Goal: Information Seeking & Learning: Compare options

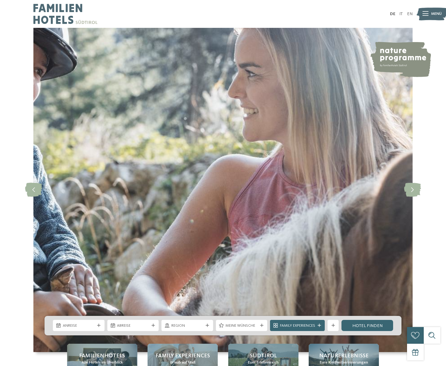
click at [437, 16] on span "Menü" at bounding box center [436, 14] width 11 height 6
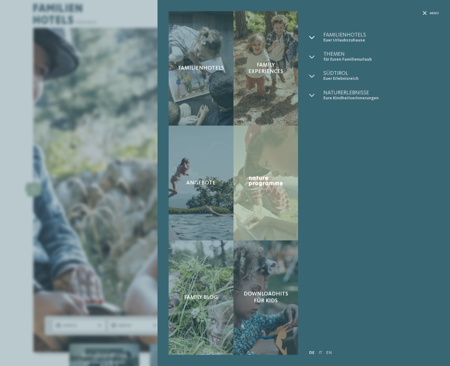
click at [317, 35] on div at bounding box center [316, 37] width 14 height 11
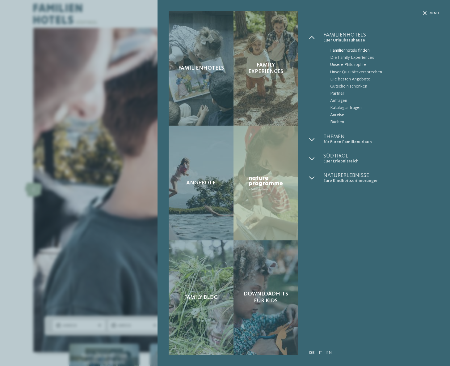
click at [342, 50] on span "Familienhotels finden" at bounding box center [385, 50] width 109 height 7
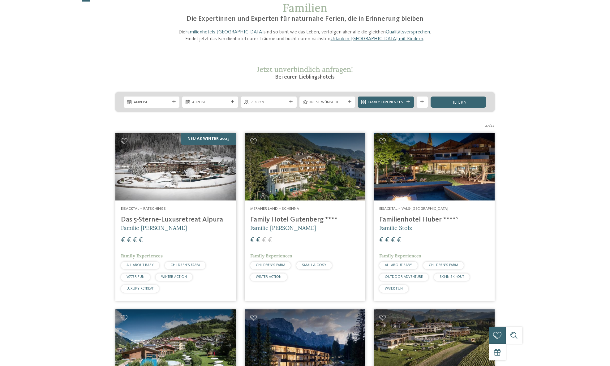
scroll to position [52, 0]
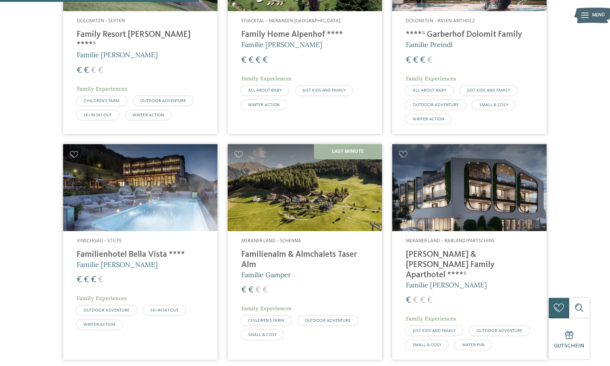
scroll to position [624, 0]
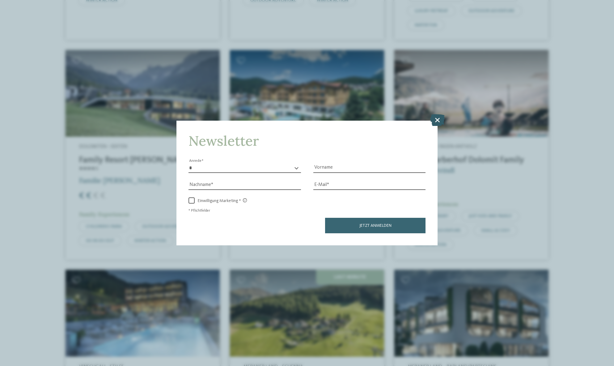
click at [438, 123] on icon at bounding box center [437, 120] width 15 height 12
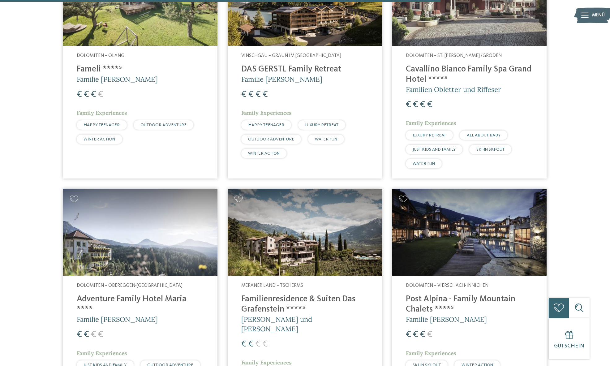
scroll to position [1737, 0]
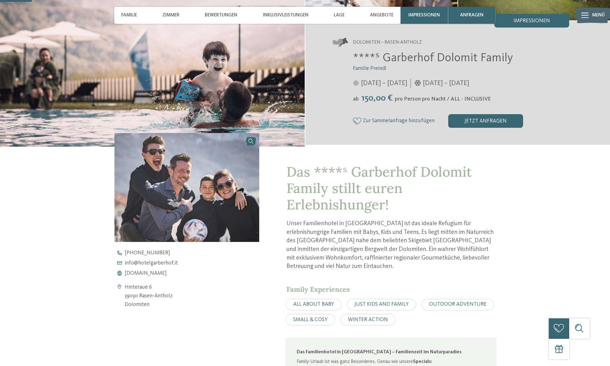
scroll to position [332, 0]
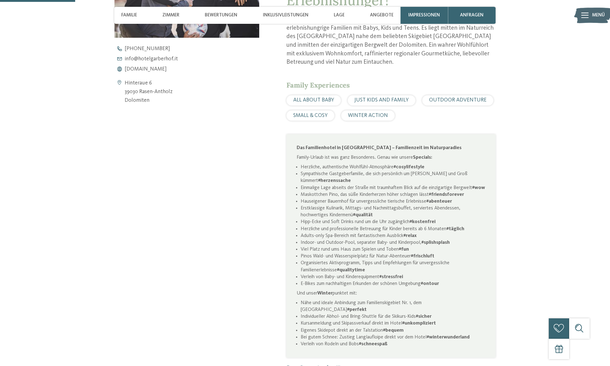
click at [321, 111] on div "SMALL & COSY" at bounding box center [310, 115] width 48 height 10
click at [317, 116] on span "SMALL & COSY" at bounding box center [310, 115] width 34 height 5
click at [405, 198] on li "Maskottchen Pino, das süße Kinderherzen höher schlagen lässt #friendsforever" at bounding box center [393, 194] width 185 height 7
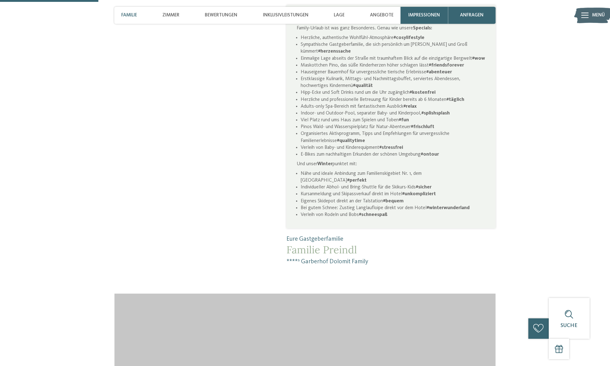
scroll to position [466, 0]
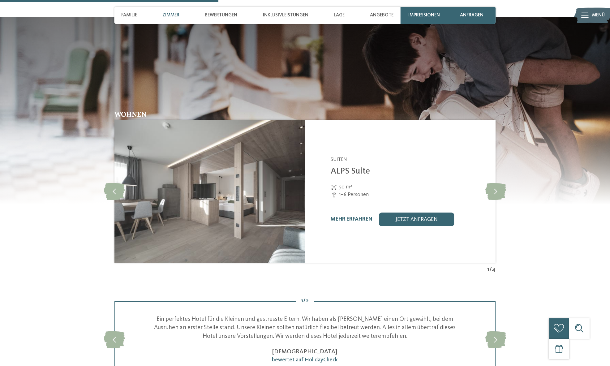
scroll to position [983, 0]
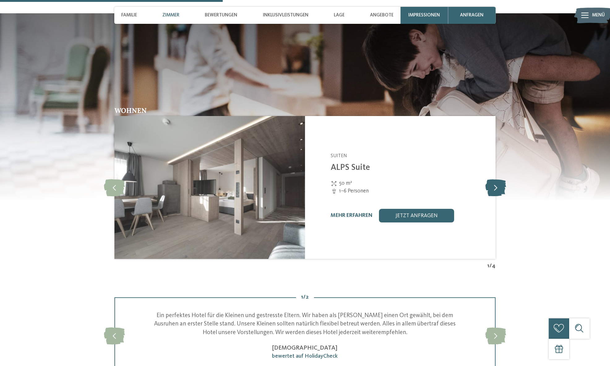
click at [493, 189] on icon at bounding box center [495, 187] width 21 height 17
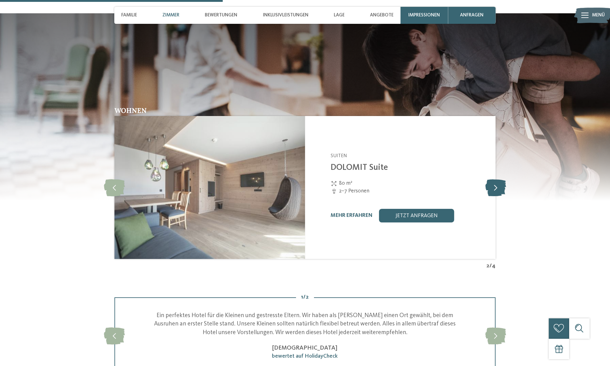
click at [493, 189] on icon at bounding box center [495, 187] width 21 height 17
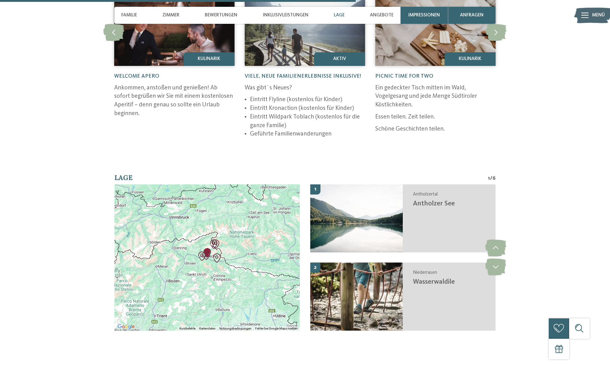
scroll to position [1509, 0]
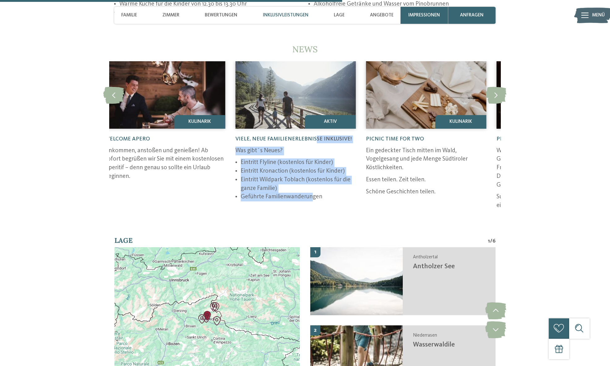
drag, startPoint x: 322, startPoint y: 139, endPoint x: 312, endPoint y: 197, distance: 58.9
click at [312, 197] on div "Viele, neue Familienerlebnisse inklusive! Was gibt´s Neues? Eintritt Flyline (k…" at bounding box center [295, 168] width 120 height 79
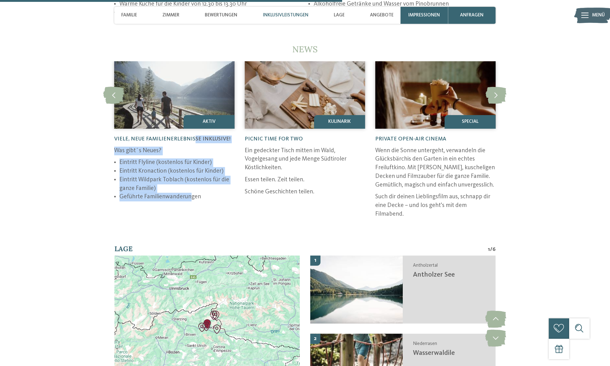
click at [189, 170] on li "Eintritt Kronaction (kostenlos für Kinder)" at bounding box center [176, 171] width 115 height 9
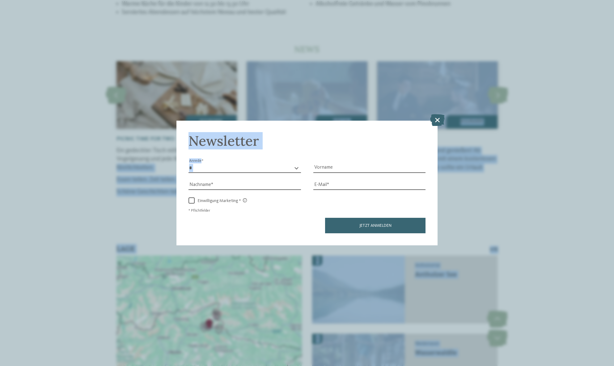
drag, startPoint x: 322, startPoint y: 156, endPoint x: 307, endPoint y: 159, distance: 14.5
click at [307, 159] on div "DE IT EN ab" at bounding box center [307, 29] width 614 height 3076
click at [436, 121] on icon at bounding box center [437, 120] width 15 height 12
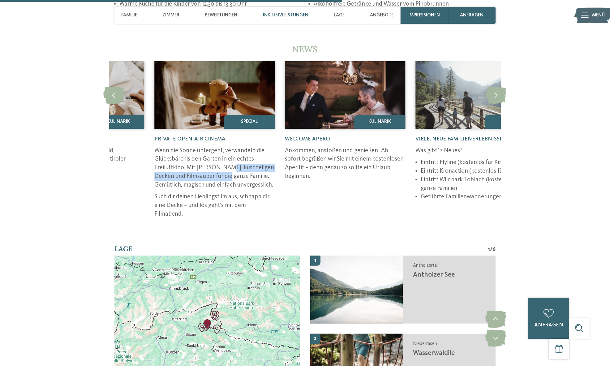
drag, startPoint x: 317, startPoint y: 170, endPoint x: 226, endPoint y: 175, distance: 90.4
click at [226, 175] on p "Wenn die Sonne untergeht, verwandeln die Glücksbärchis den Garten in ein echtes…" at bounding box center [214, 168] width 120 height 43
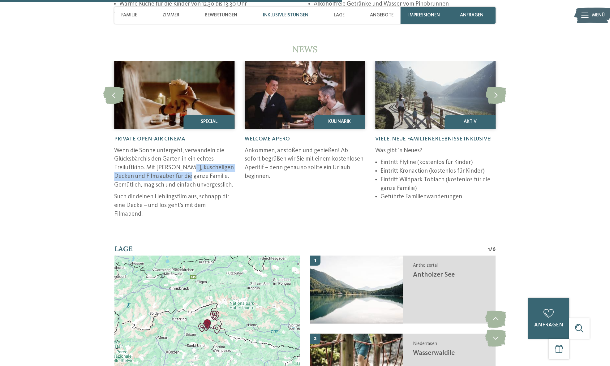
click at [215, 169] on p "Wenn die Sonne untergeht, verwandeln die Glücksbärchis den Garten in ein echtes…" at bounding box center [174, 168] width 120 height 43
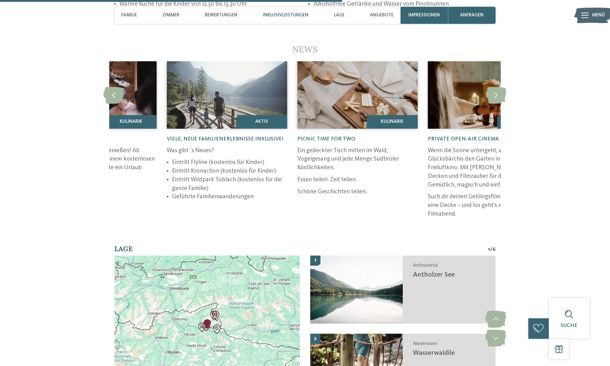
drag, startPoint x: 447, startPoint y: 167, endPoint x: 238, endPoint y: 187, distance: 209.3
click at [238, 187] on ul "Eintritt Flyline (kostenlos für Kinder) Eintritt Kronaction (kostenlos für Kind…" at bounding box center [227, 179] width 120 height 43
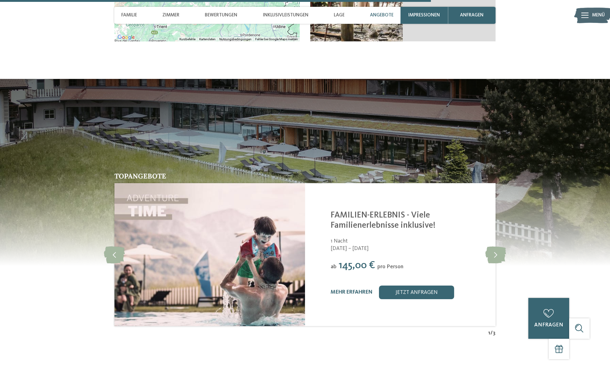
scroll to position [1971, 0]
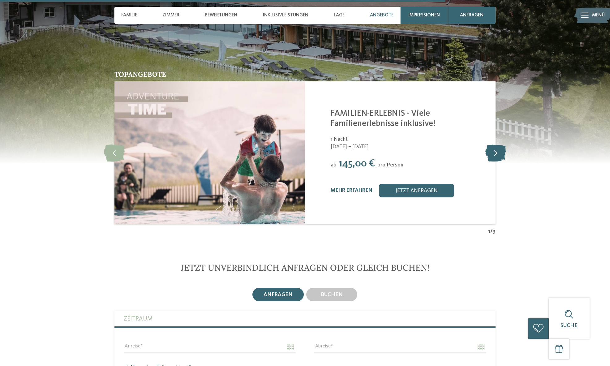
click at [487, 154] on icon at bounding box center [495, 152] width 21 height 17
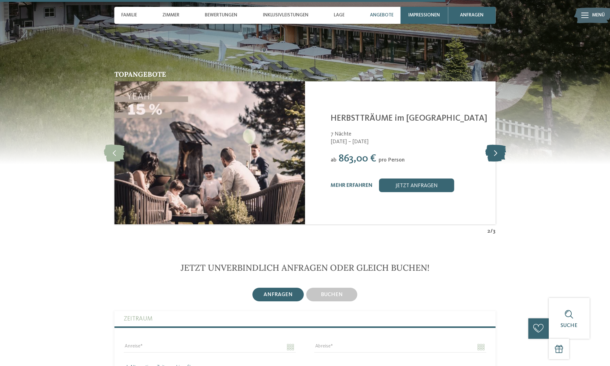
click at [487, 154] on icon at bounding box center [495, 152] width 21 height 17
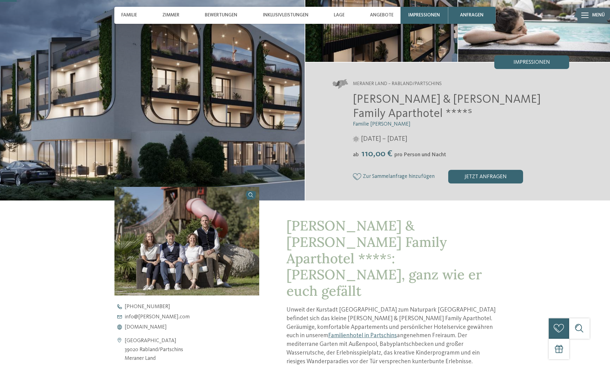
scroll to position [124, 0]
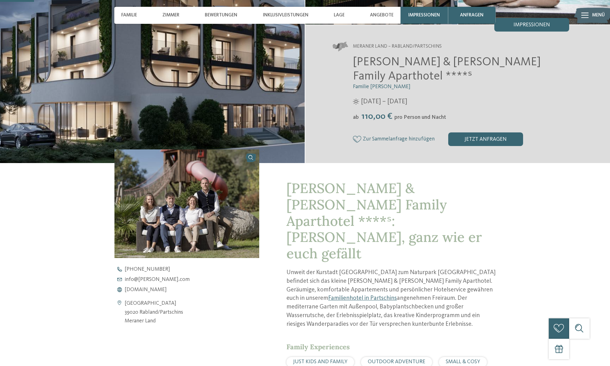
click at [201, 194] on img at bounding box center [186, 203] width 145 height 109
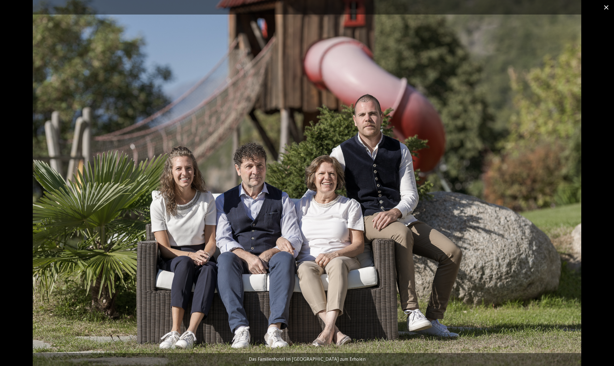
click at [608, 7] on span at bounding box center [606, 7] width 15 height 15
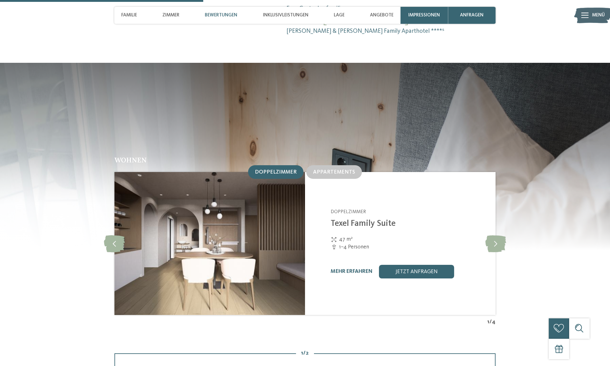
scroll to position [739, 0]
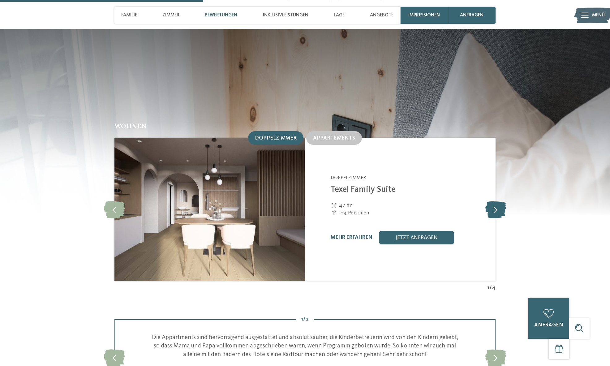
click at [493, 201] on icon at bounding box center [495, 209] width 21 height 17
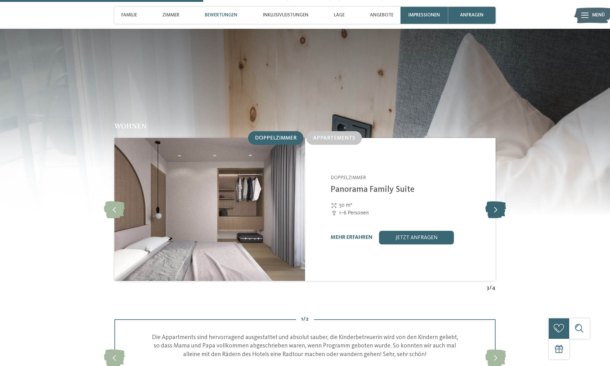
click at [493, 201] on icon at bounding box center [495, 209] width 21 height 17
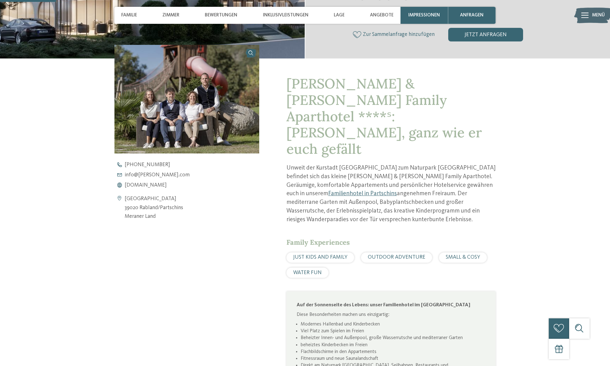
scroll to position [203, 0]
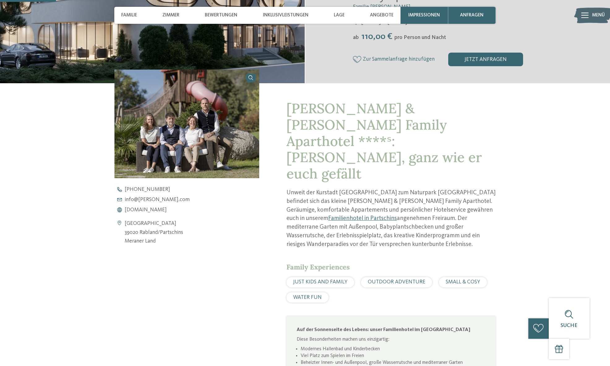
click at [387, 189] on p "Unweit der Kurstadt Meran am Tor zum Naturpark Texelgruppe befindet sich das kl…" at bounding box center [390, 219] width 209 height 60
click at [379, 189] on p "Unweit der Kurstadt Meran am Tor zum Naturpark Texelgruppe befindet sich das kl…" at bounding box center [390, 219] width 209 height 60
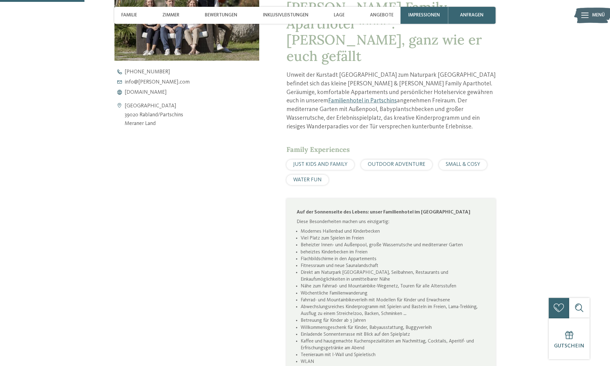
scroll to position [0, 0]
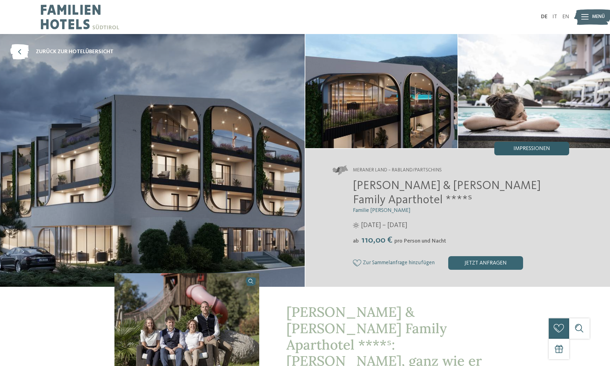
click at [529, 151] on span "Impressionen" at bounding box center [531, 149] width 36 height 6
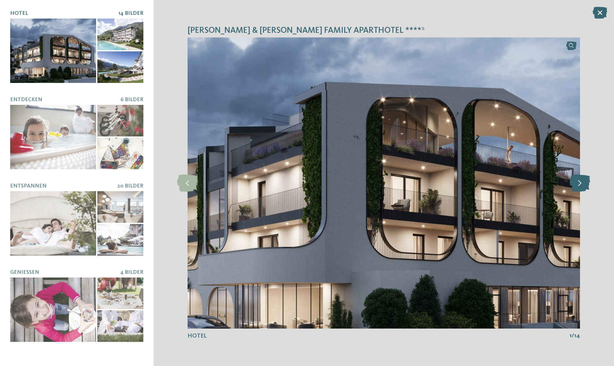
click at [584, 182] on icon at bounding box center [580, 182] width 21 height 17
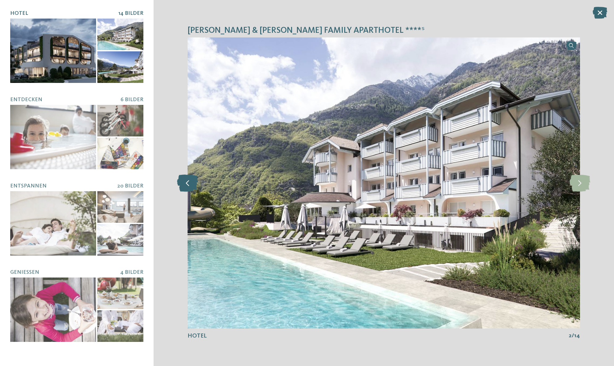
click at [192, 189] on icon at bounding box center [187, 182] width 21 height 17
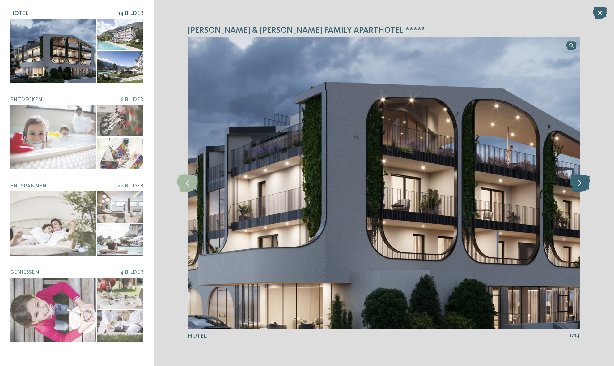
click at [578, 184] on icon at bounding box center [580, 182] width 21 height 17
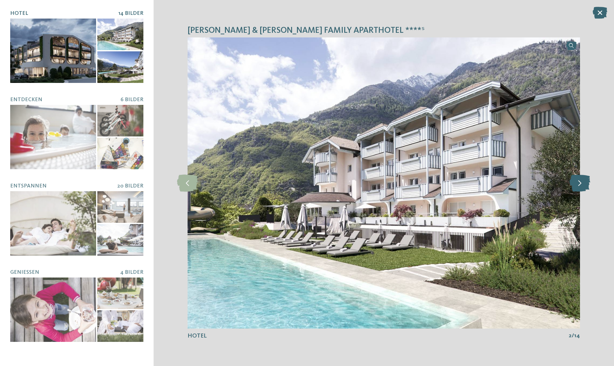
click at [578, 184] on icon at bounding box center [580, 182] width 21 height 17
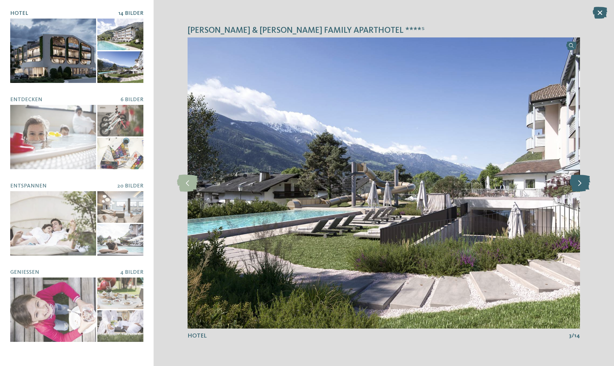
click at [578, 184] on icon at bounding box center [580, 182] width 21 height 17
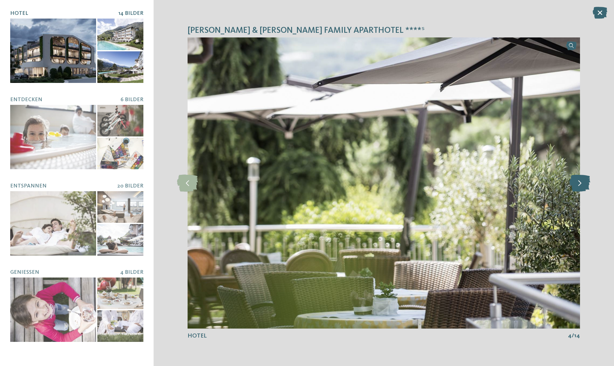
click at [578, 184] on icon at bounding box center [580, 182] width 21 height 17
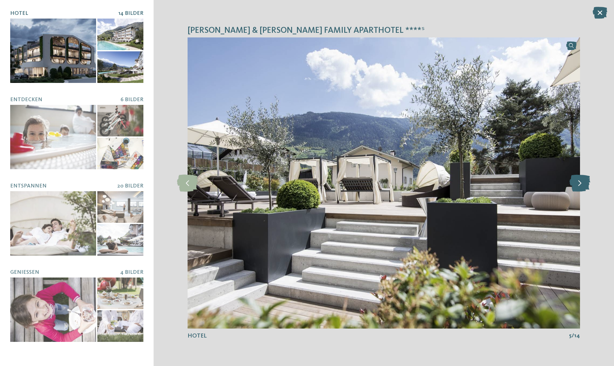
click at [578, 184] on icon at bounding box center [580, 182] width 21 height 17
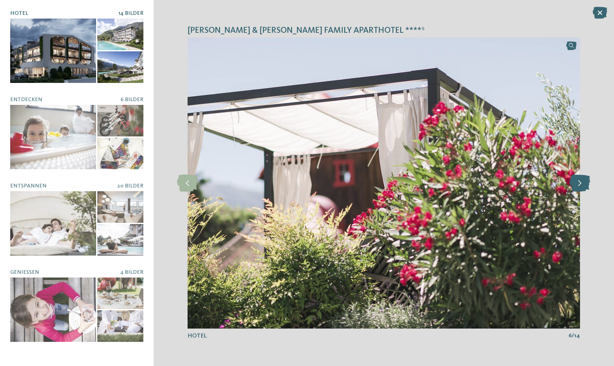
click at [578, 184] on icon at bounding box center [580, 182] width 21 height 17
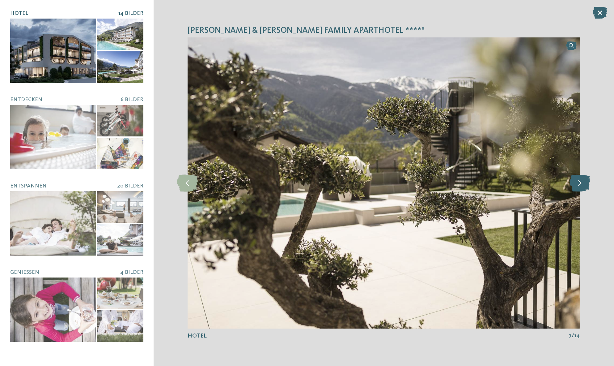
click at [578, 184] on icon at bounding box center [580, 182] width 21 height 17
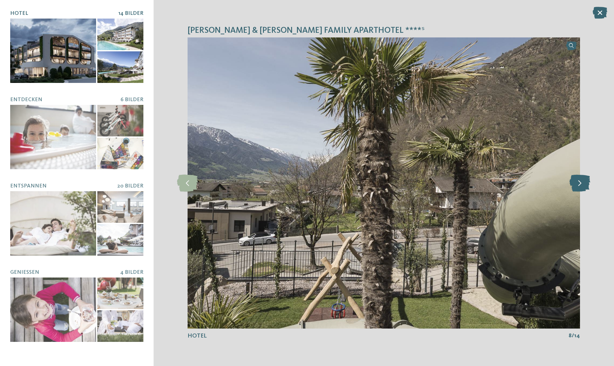
click at [578, 184] on icon at bounding box center [580, 182] width 21 height 17
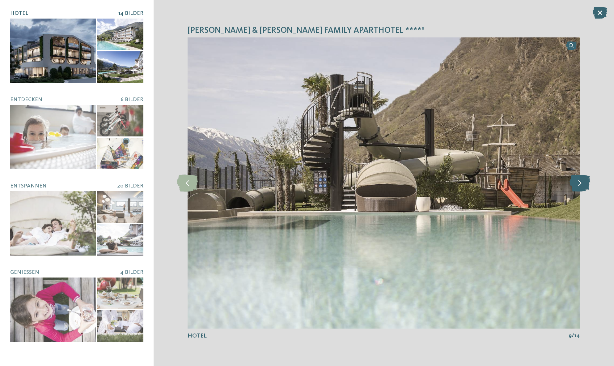
click at [578, 184] on icon at bounding box center [580, 182] width 21 height 17
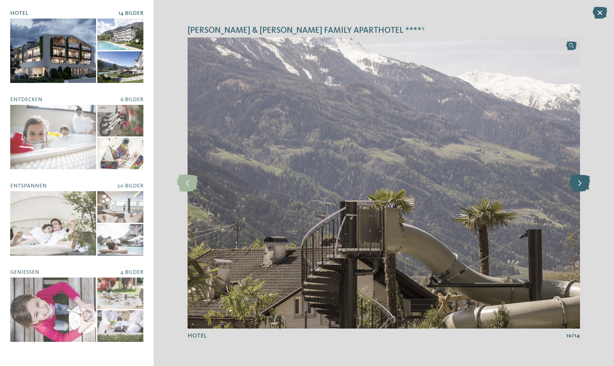
click at [578, 184] on icon at bounding box center [580, 182] width 21 height 17
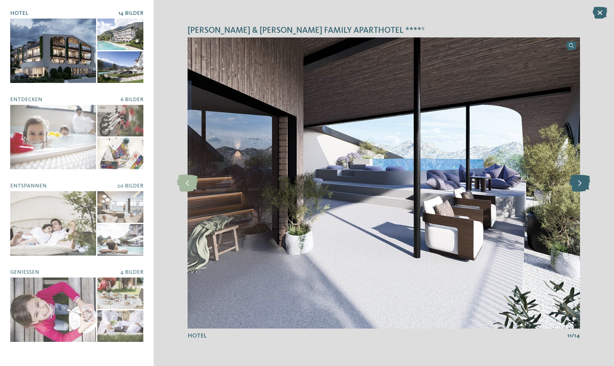
click at [578, 184] on icon at bounding box center [580, 182] width 21 height 17
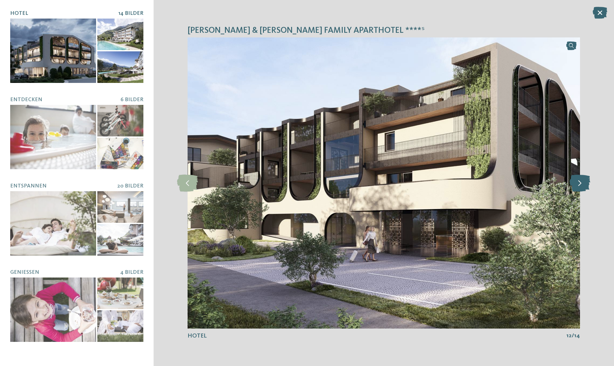
click at [578, 184] on icon at bounding box center [580, 182] width 21 height 17
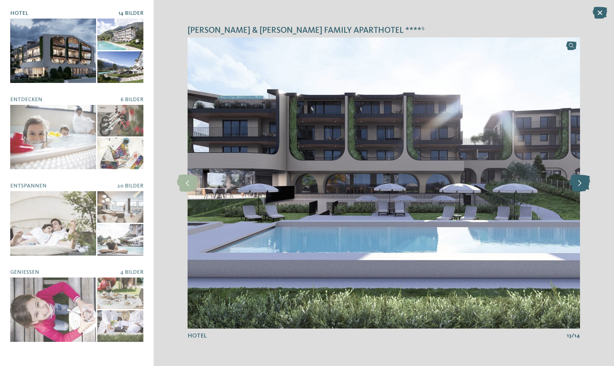
click at [578, 184] on icon at bounding box center [580, 182] width 21 height 17
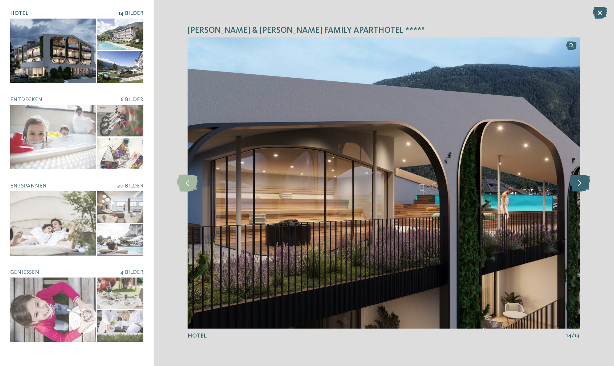
click at [578, 184] on icon at bounding box center [580, 182] width 21 height 17
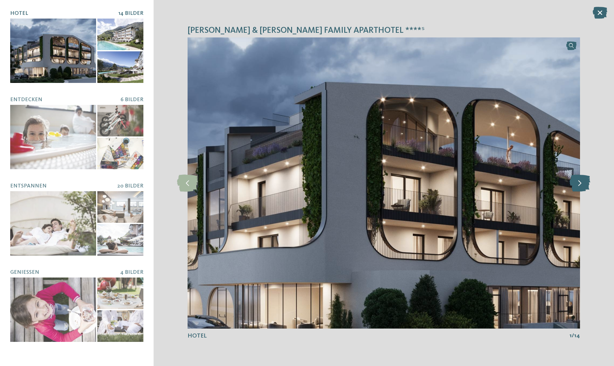
click at [578, 184] on icon at bounding box center [580, 182] width 21 height 17
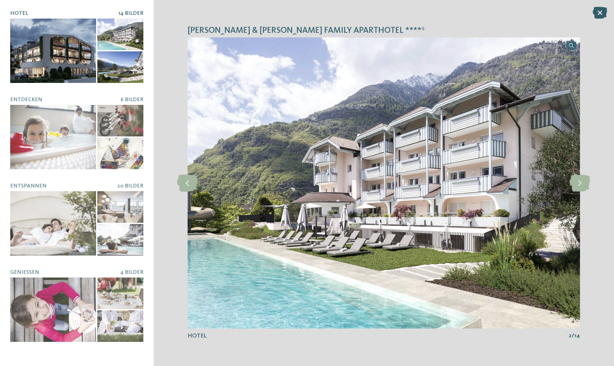
click at [602, 16] on icon at bounding box center [600, 13] width 15 height 12
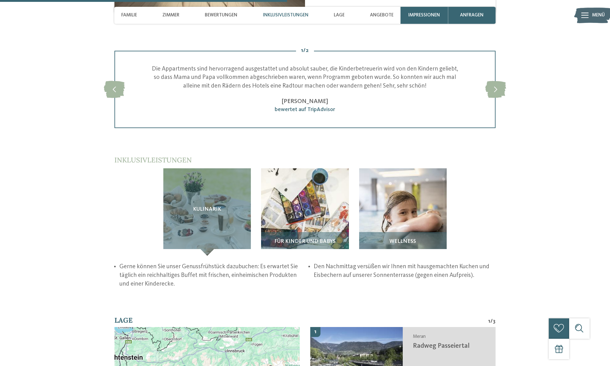
scroll to position [1051, 0]
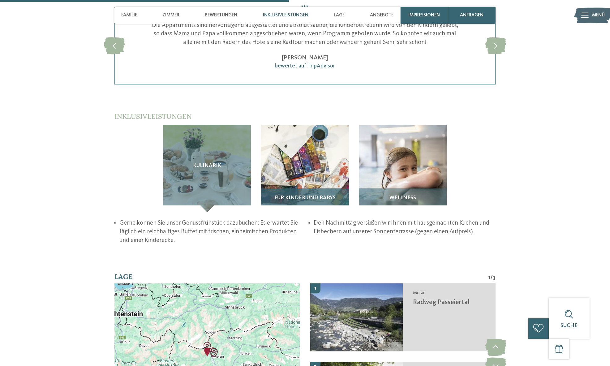
click at [303, 131] on img at bounding box center [304, 168] width 87 height 87
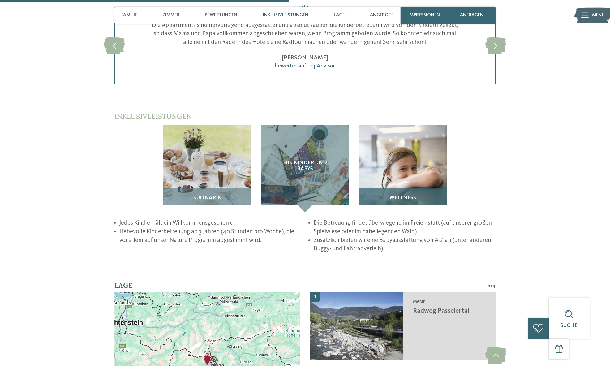
click at [395, 139] on img at bounding box center [402, 168] width 87 height 87
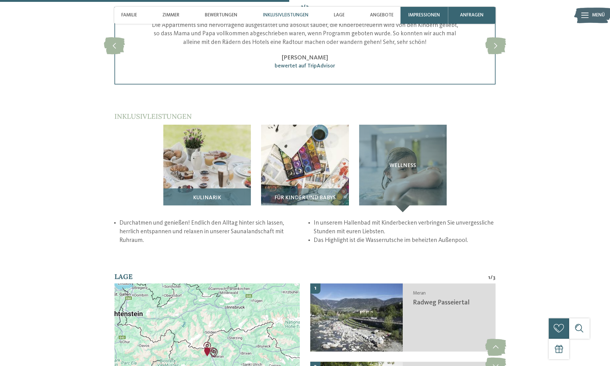
click at [200, 125] on img at bounding box center [206, 168] width 87 height 87
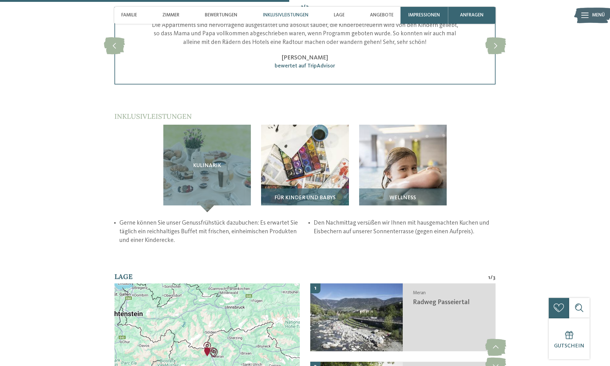
click at [312, 125] on img at bounding box center [304, 168] width 87 height 87
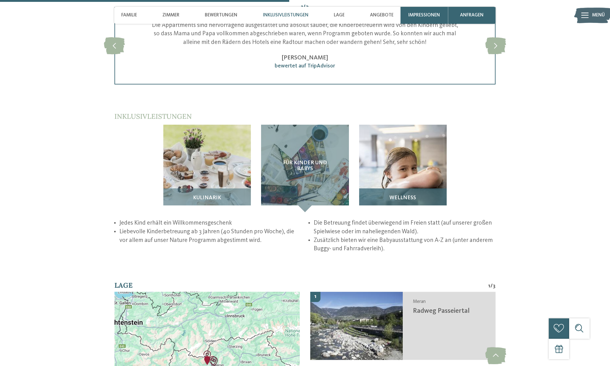
click at [391, 128] on img at bounding box center [402, 168] width 87 height 87
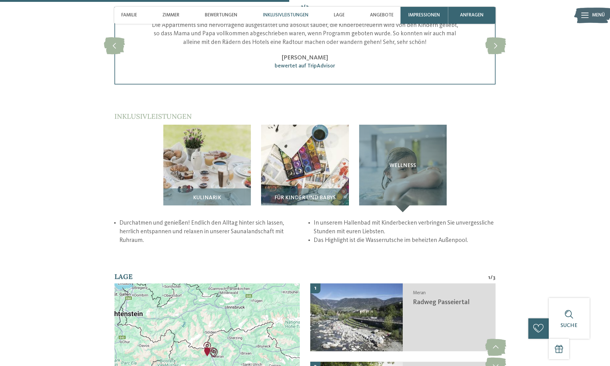
click at [393, 219] on li "In unserem Hallenbad mit Kinderbecken verbringen Sie unvergessliche Stunden mit…" at bounding box center [405, 227] width 182 height 17
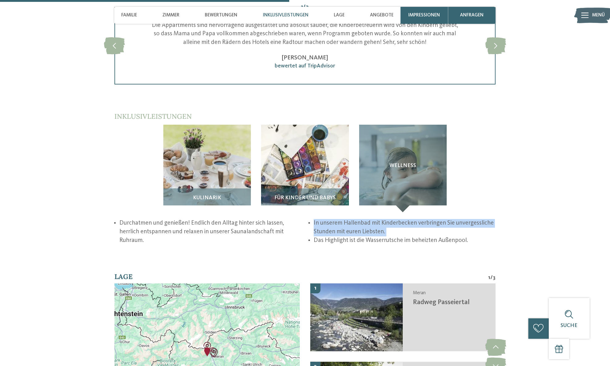
click at [393, 219] on li "In unserem Hallenbad mit Kinderbecken verbringen Sie unvergessliche Stunden mit…" at bounding box center [405, 227] width 182 height 17
click at [496, 180] on section "Inklusivleistungen / Kulinarik Wellness" at bounding box center [304, 178] width 463 height 133
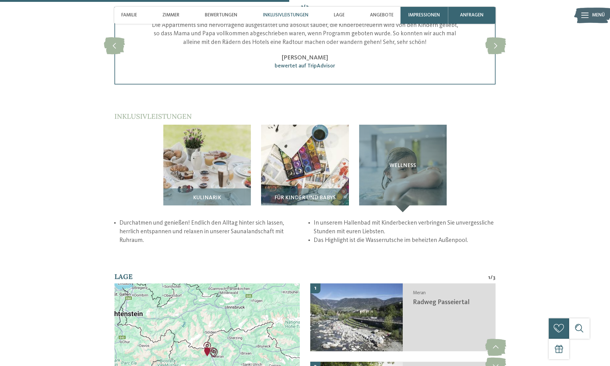
click at [407, 236] on li "Das Highlight ist die Wasserrutsche im beheizten Außenpool." at bounding box center [405, 240] width 182 height 9
click at [447, 219] on li "In unserem Hallenbad mit Kinderbecken verbringen Sie unvergessliche Stunden mit…" at bounding box center [405, 227] width 182 height 17
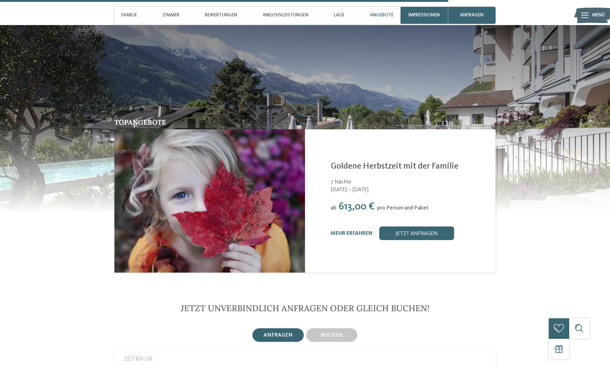
scroll to position [1798, 0]
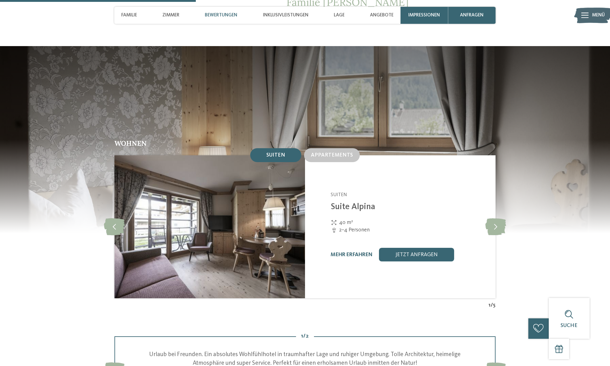
scroll to position [739, 0]
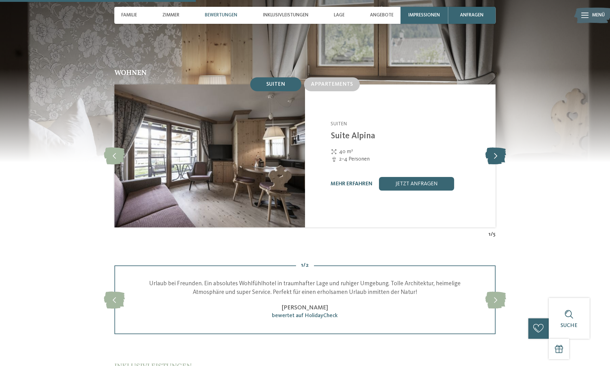
click at [492, 147] on icon at bounding box center [495, 155] width 21 height 17
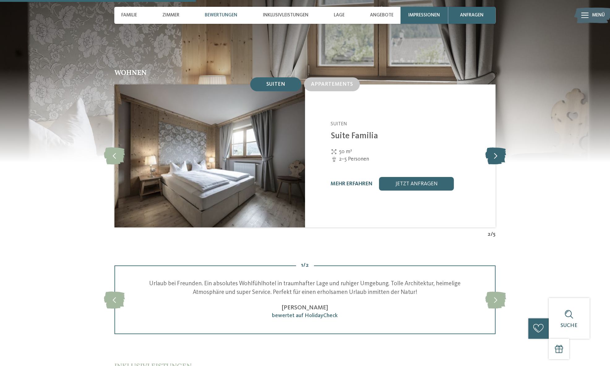
click at [493, 147] on icon at bounding box center [495, 155] width 21 height 17
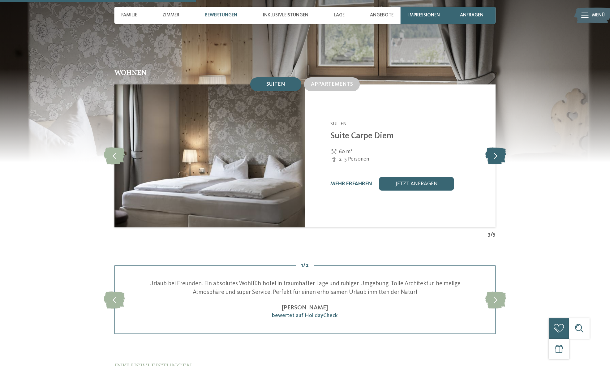
click at [493, 147] on icon at bounding box center [495, 155] width 21 height 17
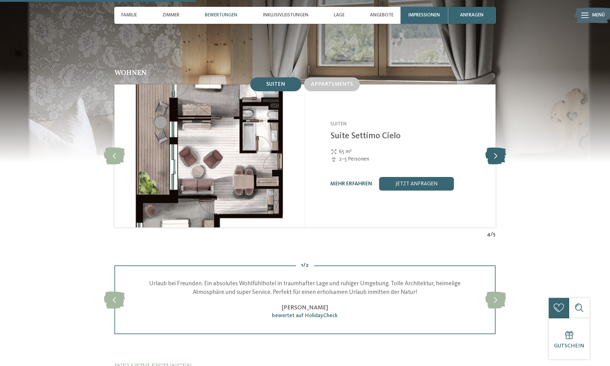
click at [493, 147] on icon at bounding box center [495, 155] width 21 height 17
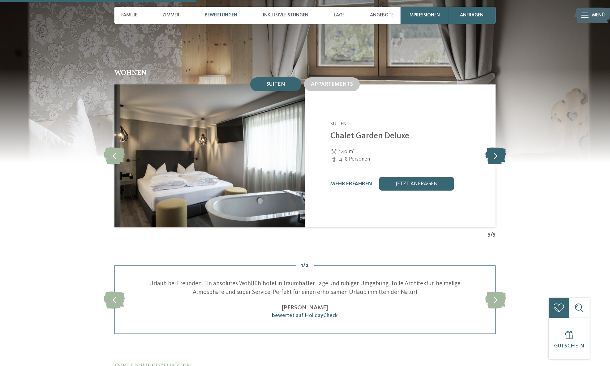
click at [493, 147] on icon at bounding box center [495, 155] width 21 height 17
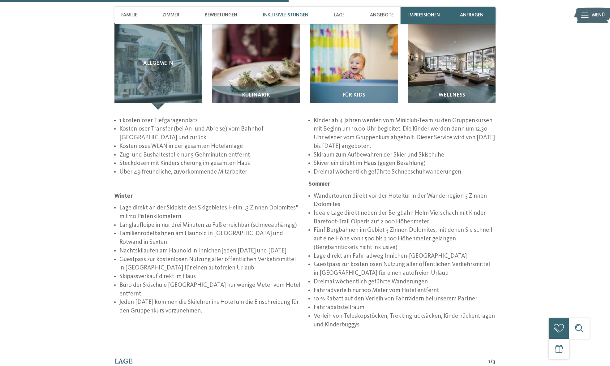
scroll to position [1032, 0]
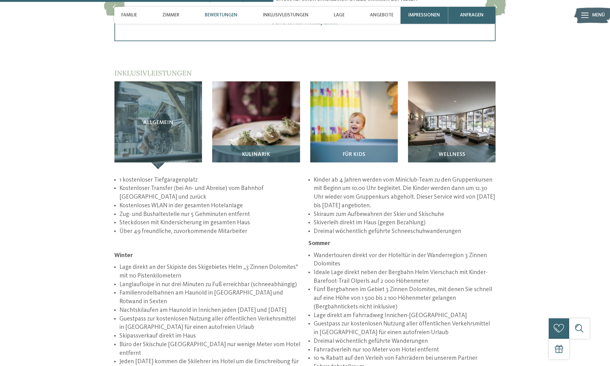
click at [268, 83] on img at bounding box center [255, 124] width 87 height 87
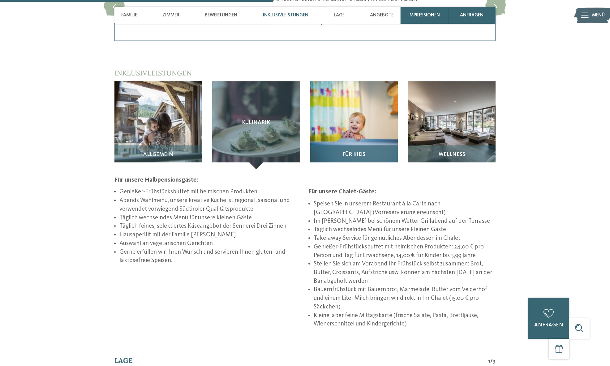
click at [336, 89] on img at bounding box center [353, 124] width 87 height 87
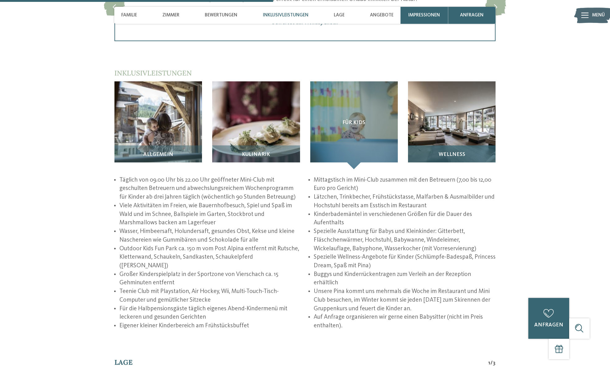
click at [434, 94] on img at bounding box center [451, 124] width 87 height 87
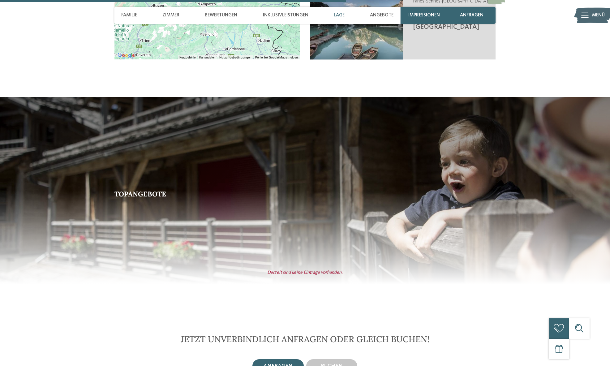
scroll to position [1533, 0]
